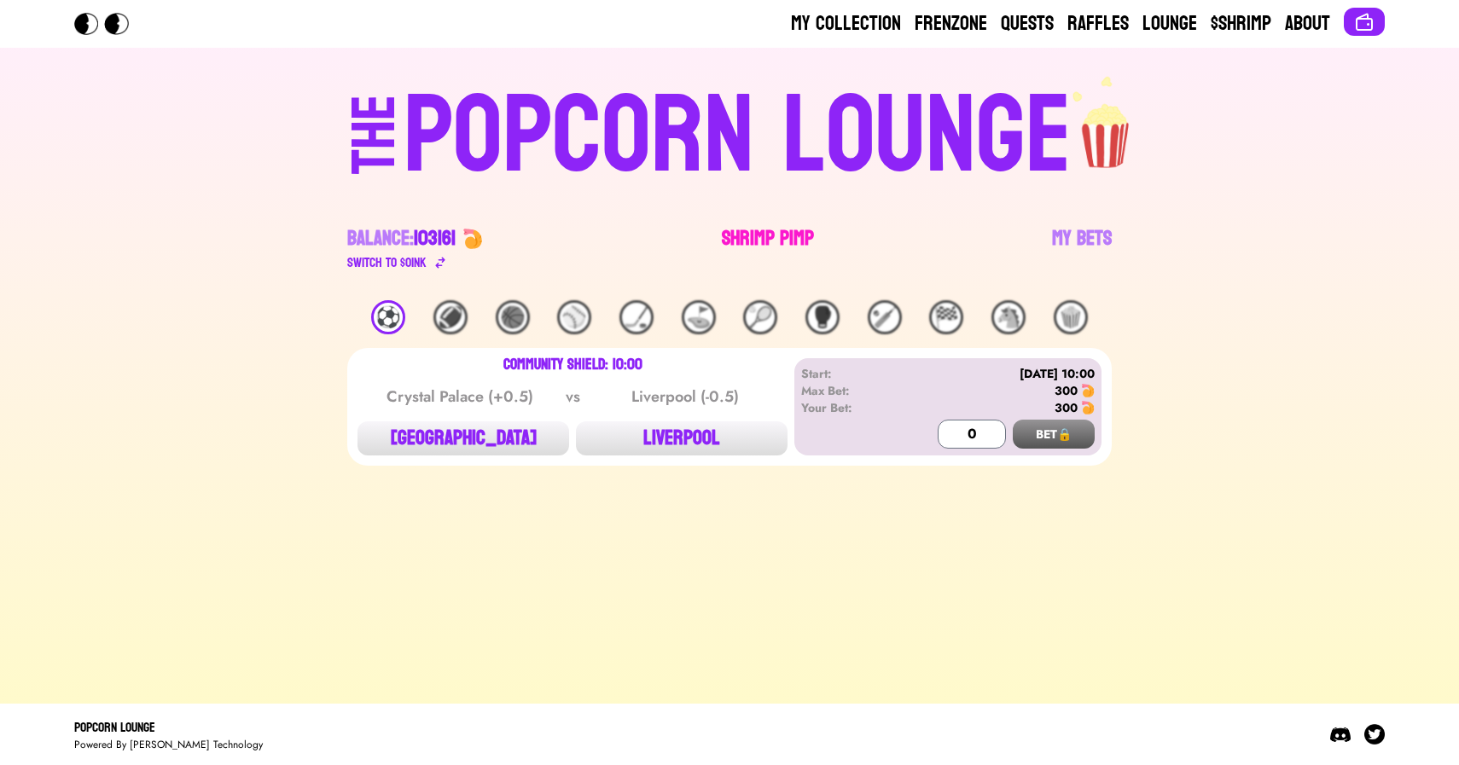
click at [765, 241] on link "Shrimp Pimp" at bounding box center [768, 249] width 92 height 48
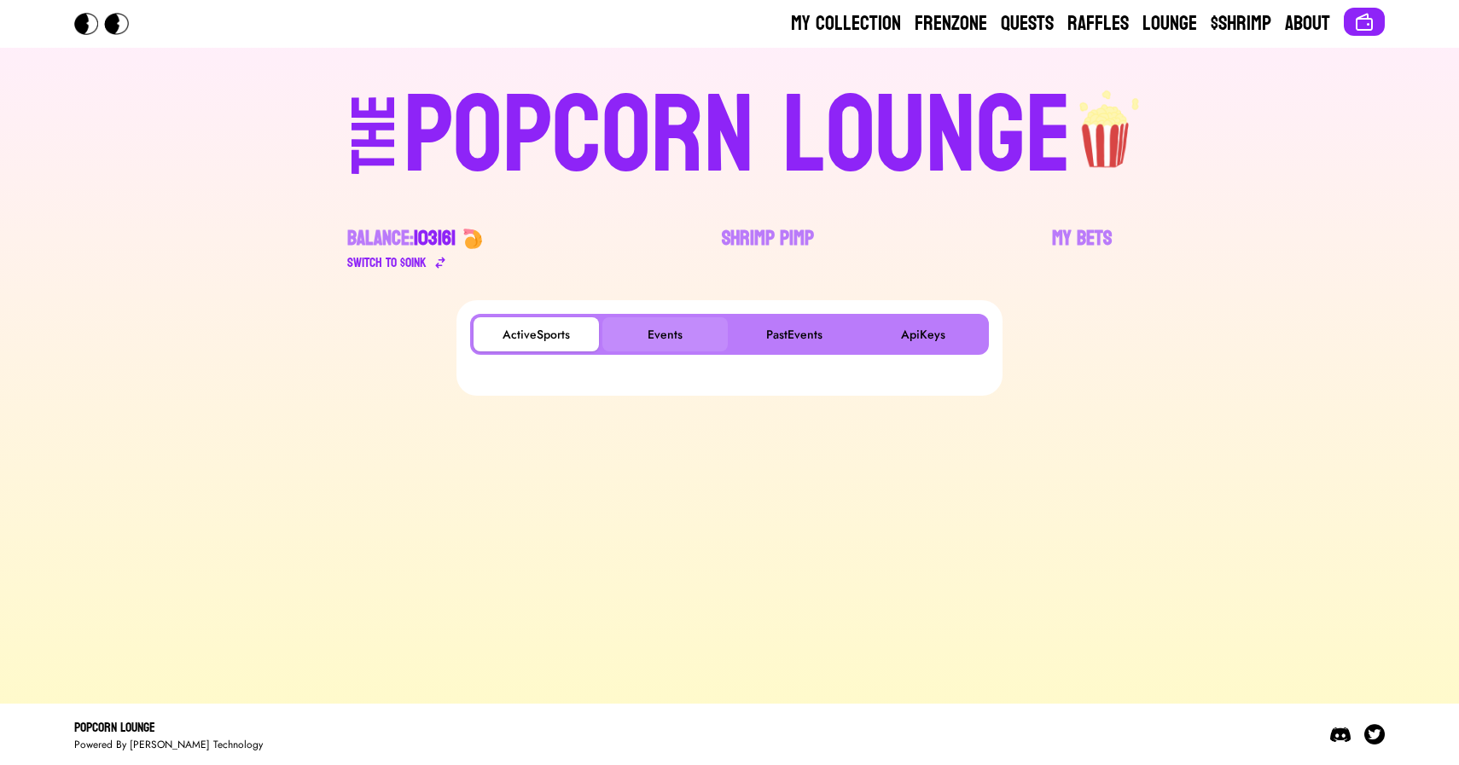
click at [691, 342] on button "Events" at bounding box center [664, 334] width 125 height 34
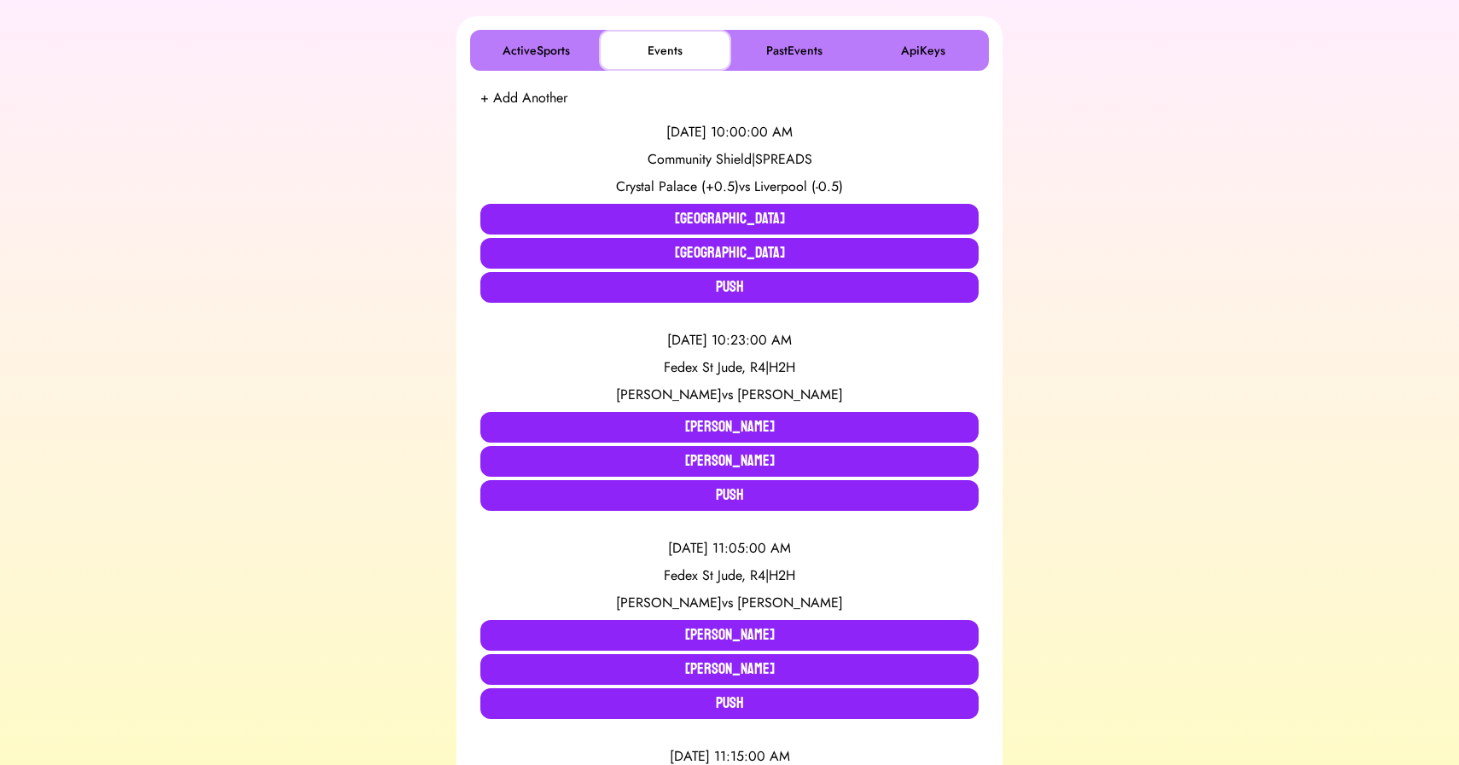
scroll to position [285, 0]
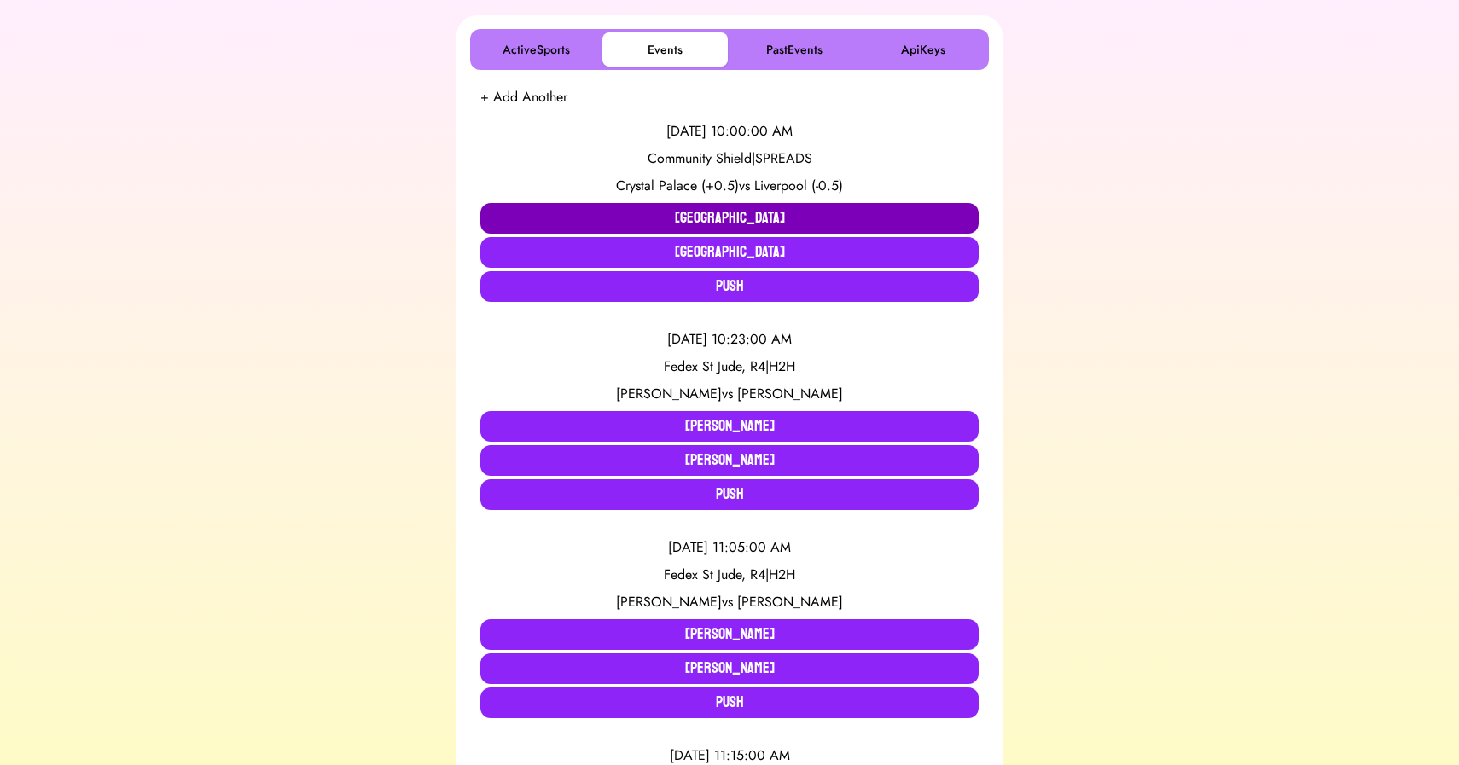
click at [663, 214] on button "[GEOGRAPHIC_DATA]" at bounding box center [729, 218] width 498 height 31
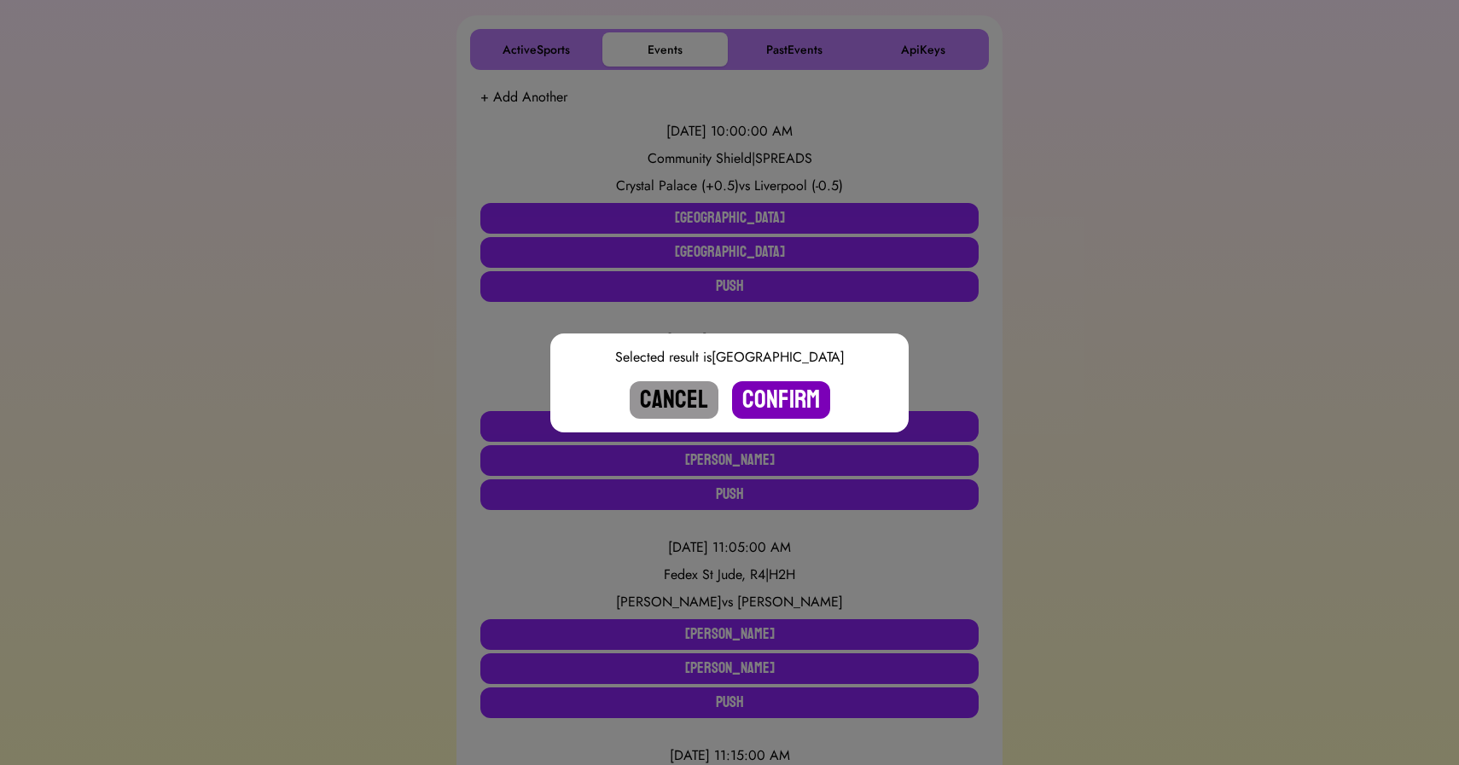
click at [771, 385] on button "Confirm" at bounding box center [781, 400] width 98 height 38
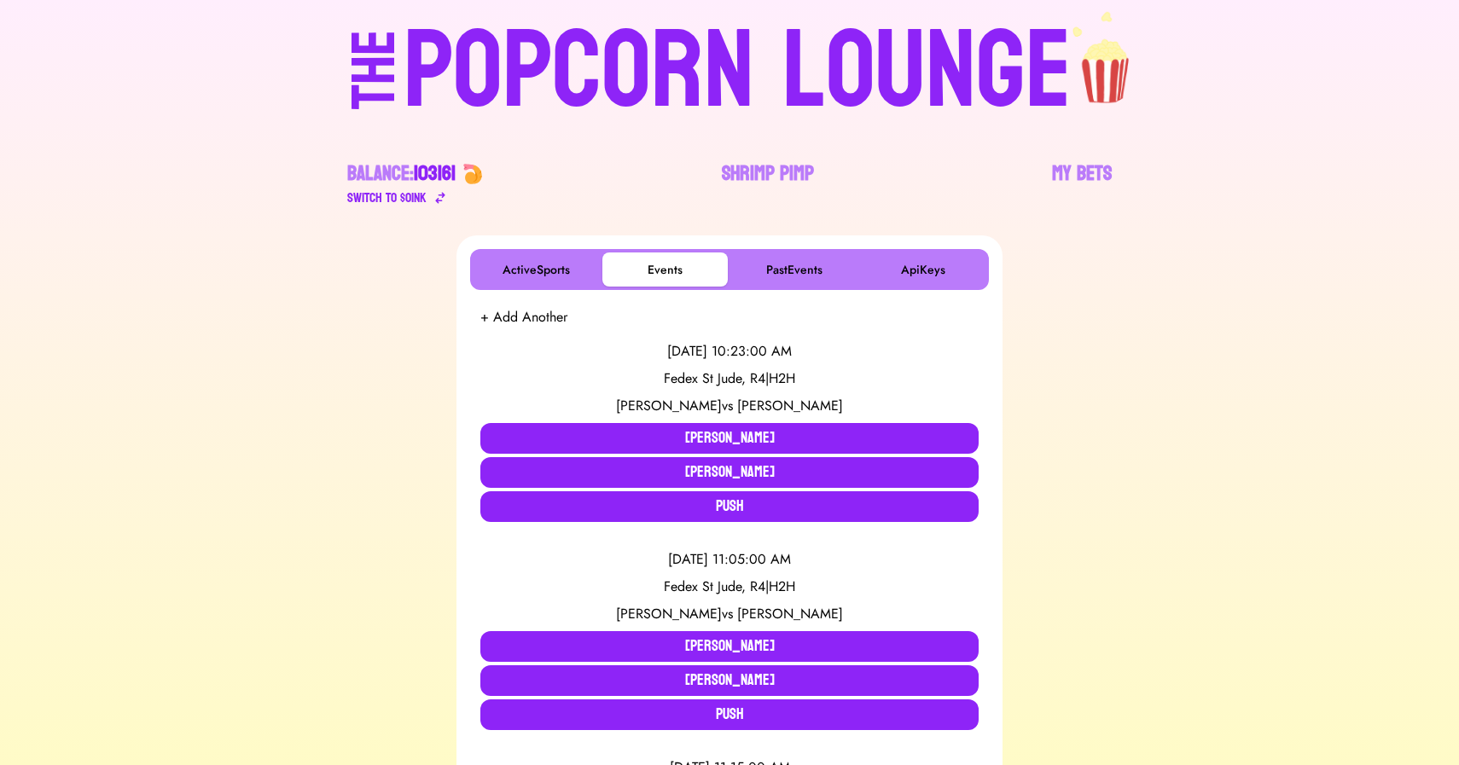
scroll to position [0, 0]
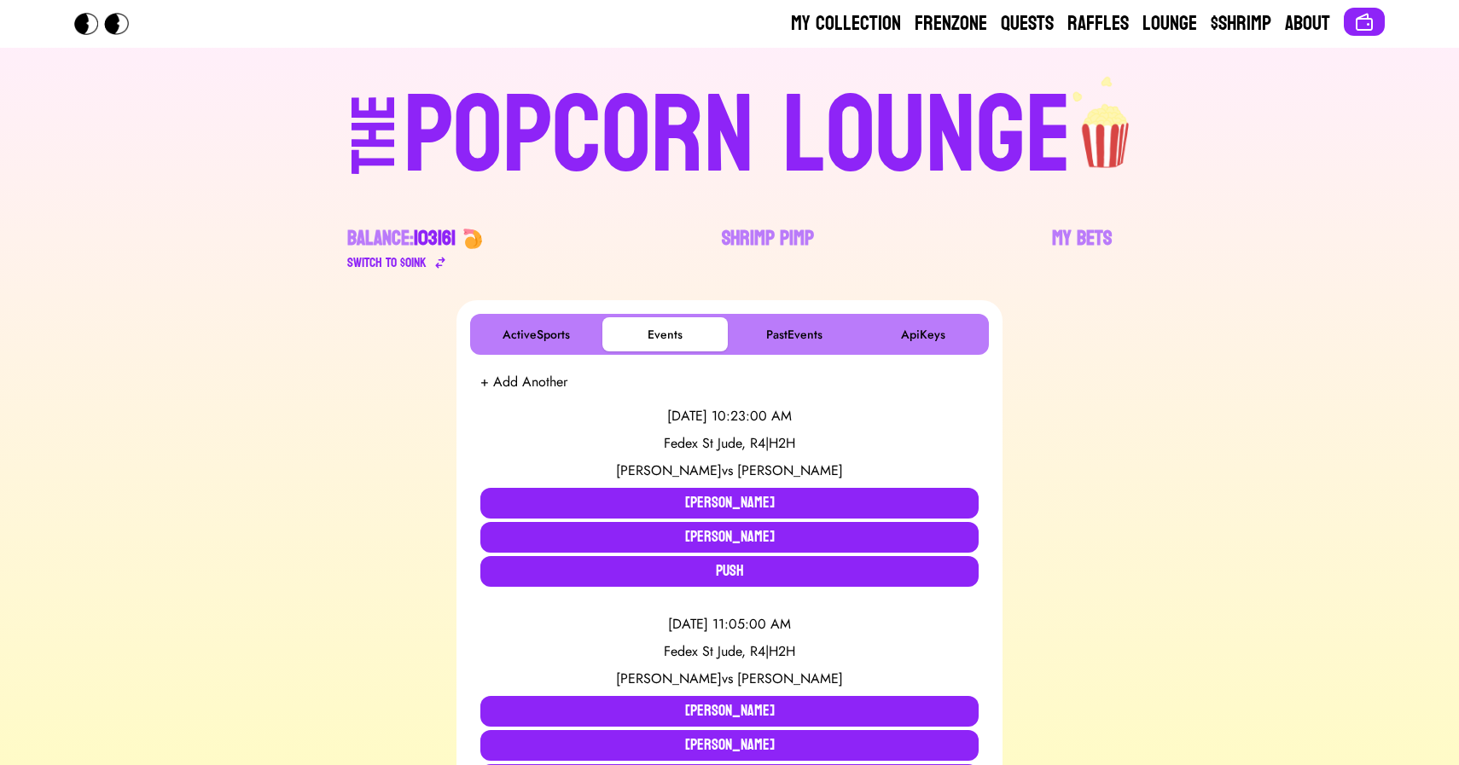
click at [545, 135] on div "POPCORN LOUNGE" at bounding box center [738, 136] width 668 height 109
